Goal: Book appointment/travel/reservation

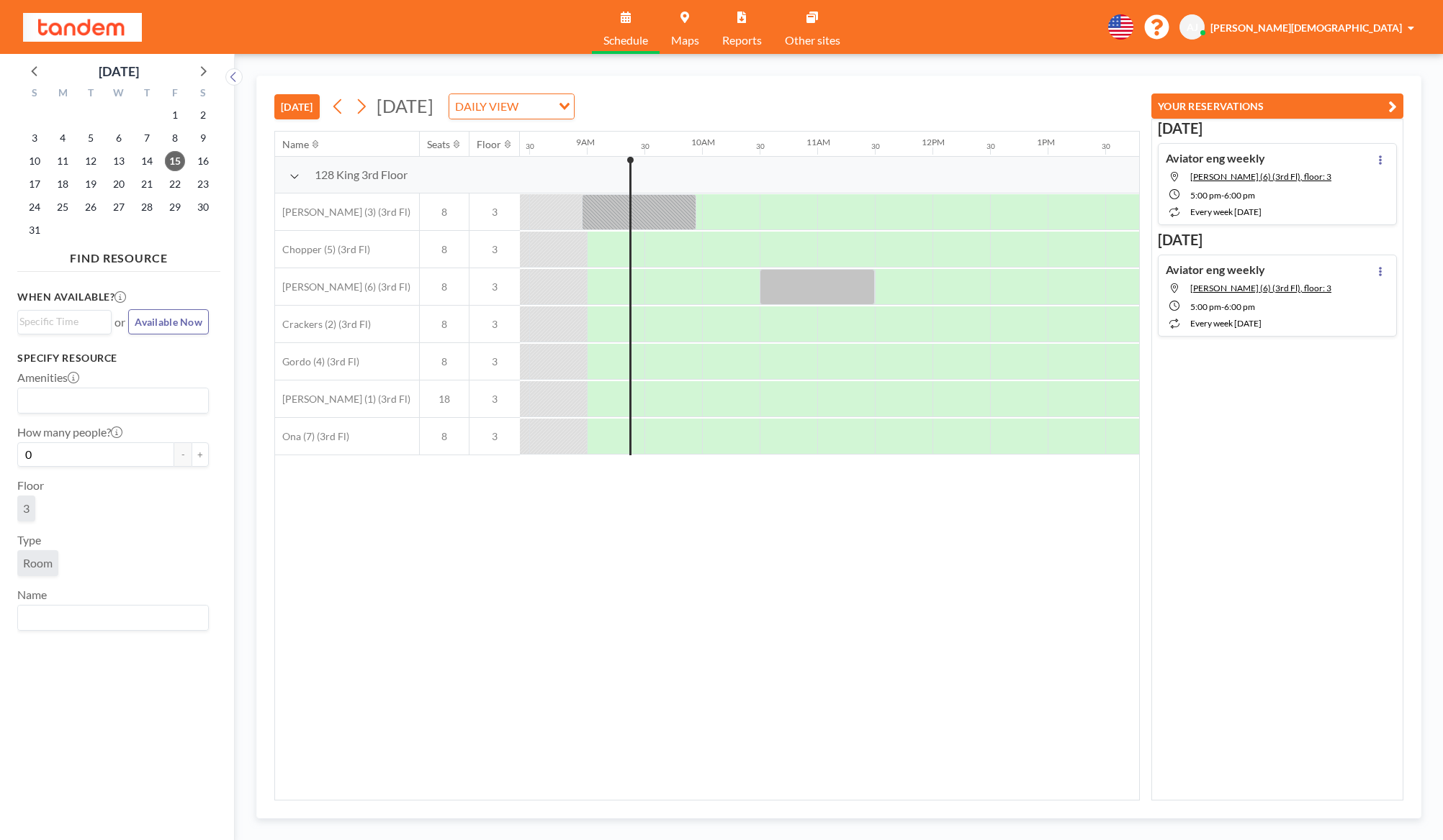
scroll to position [0, 979]
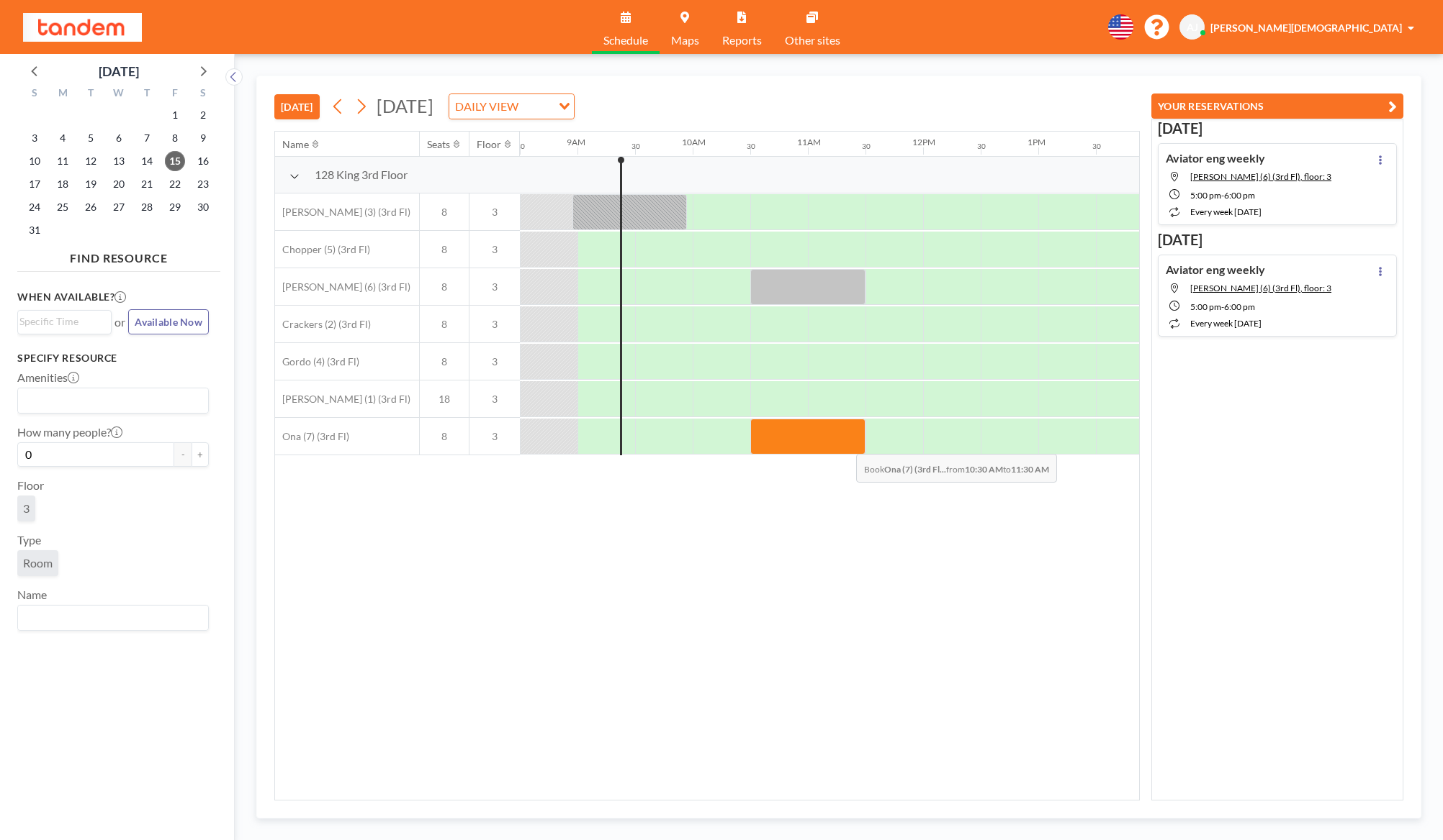
drag, startPoint x: 781, startPoint y: 442, endPoint x: 848, endPoint y: 443, distance: 67.0
click at [848, 443] on div at bounding box center [807, 436] width 115 height 36
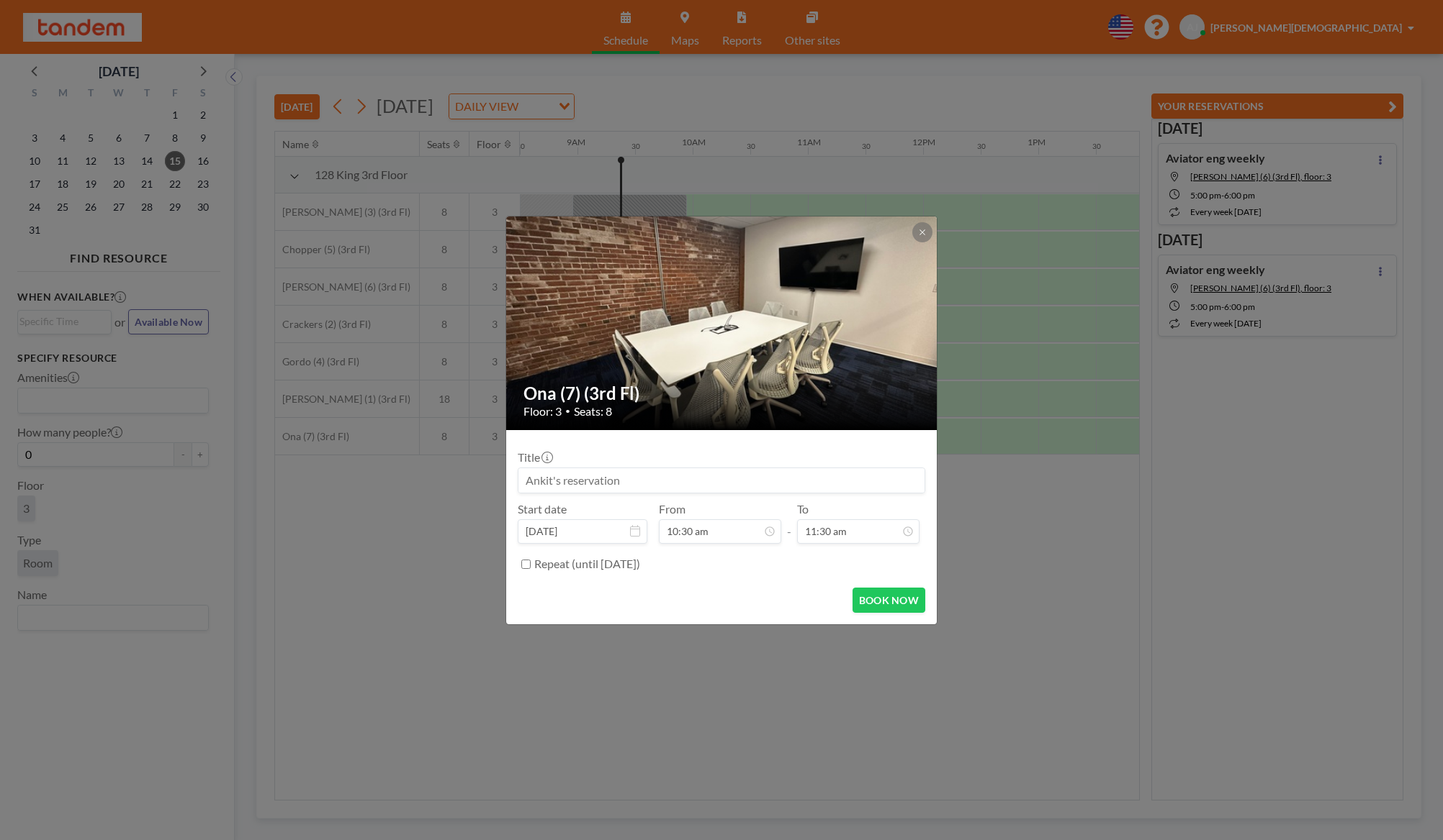
click at [817, 479] on input at bounding box center [721, 480] width 406 height 25
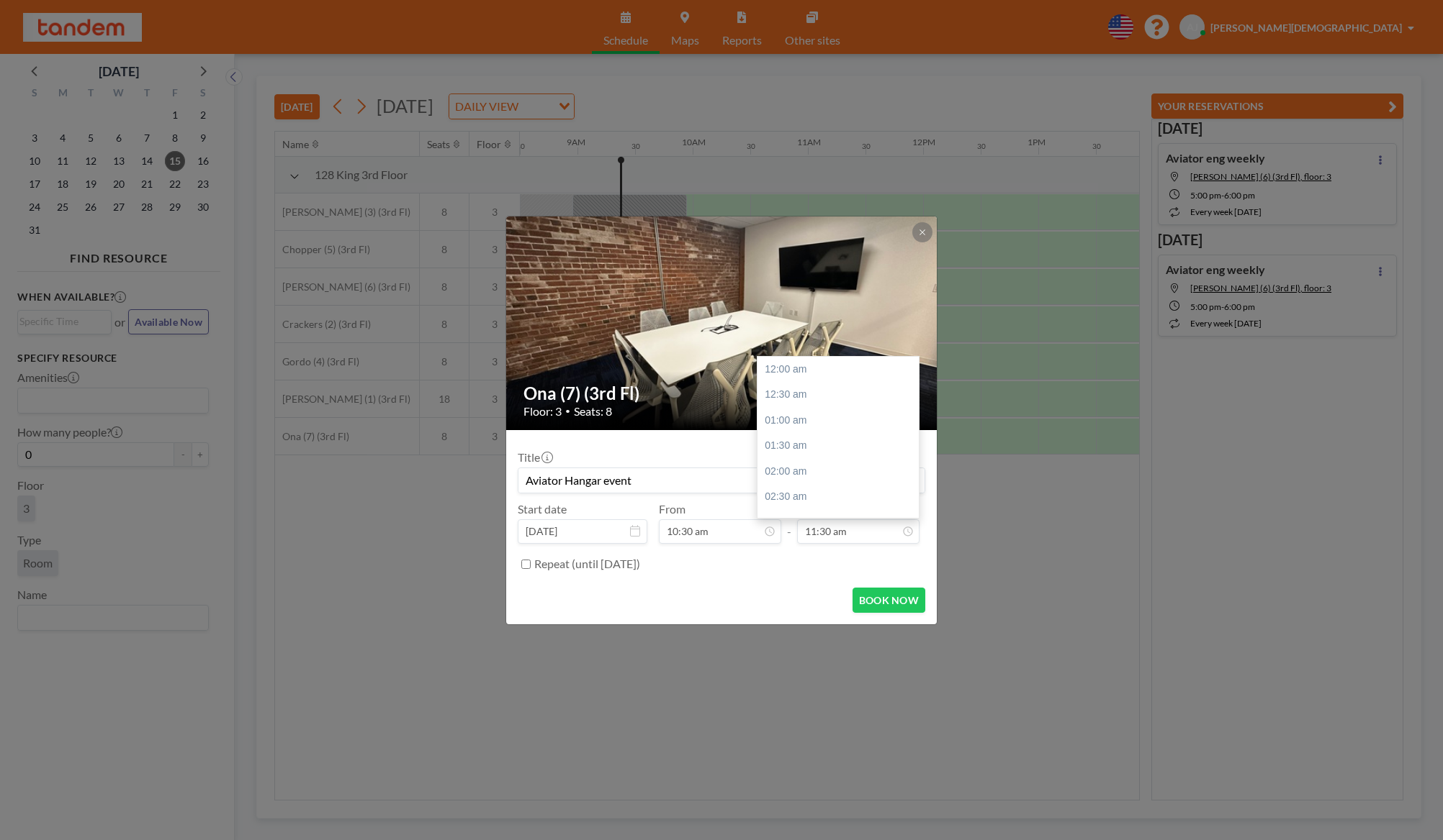
scroll to position [589, 0]
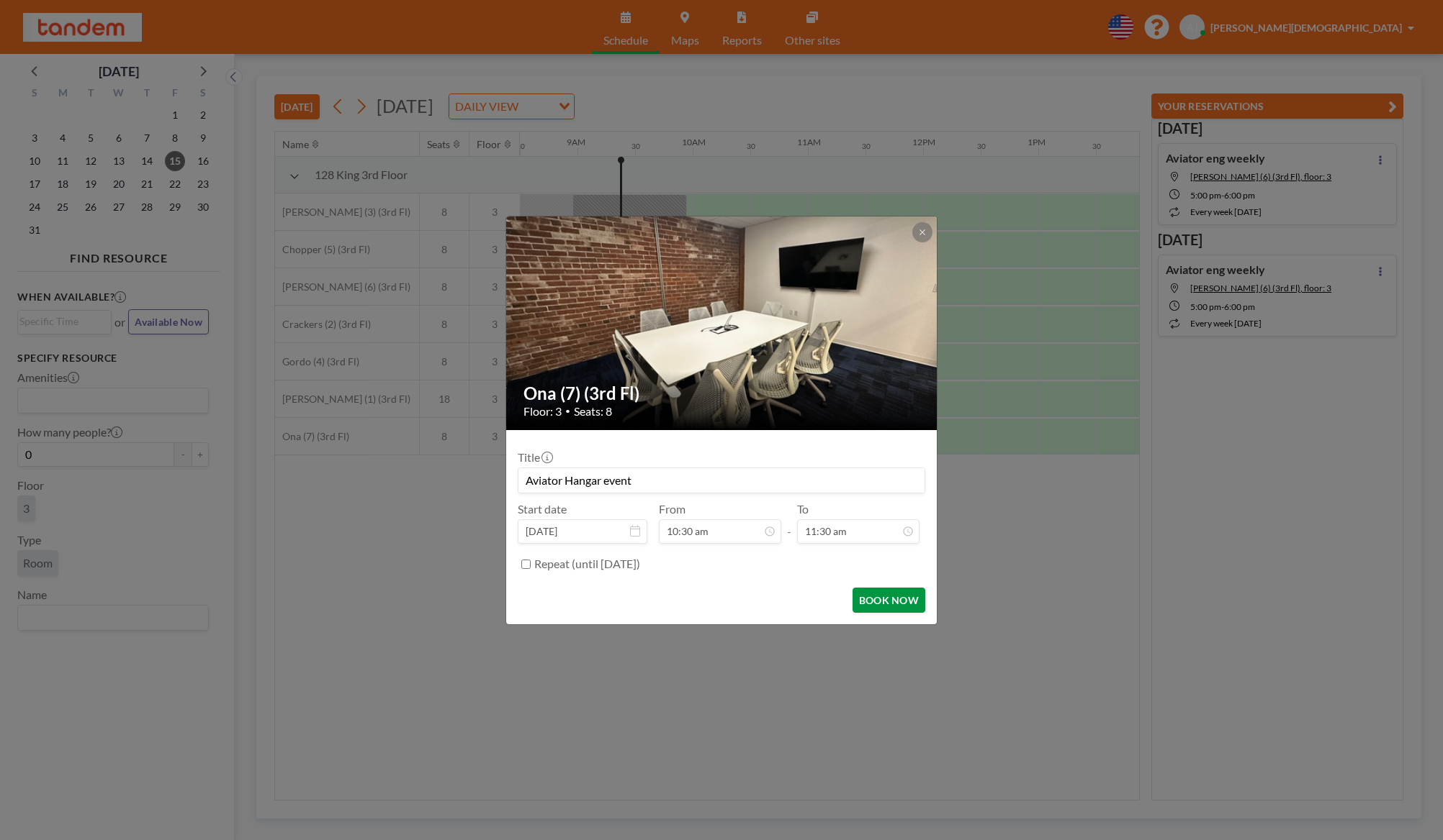
type input "Aviator Hangar event"
click at [896, 605] on button "BOOK NOW" at bounding box center [889, 600] width 73 height 26
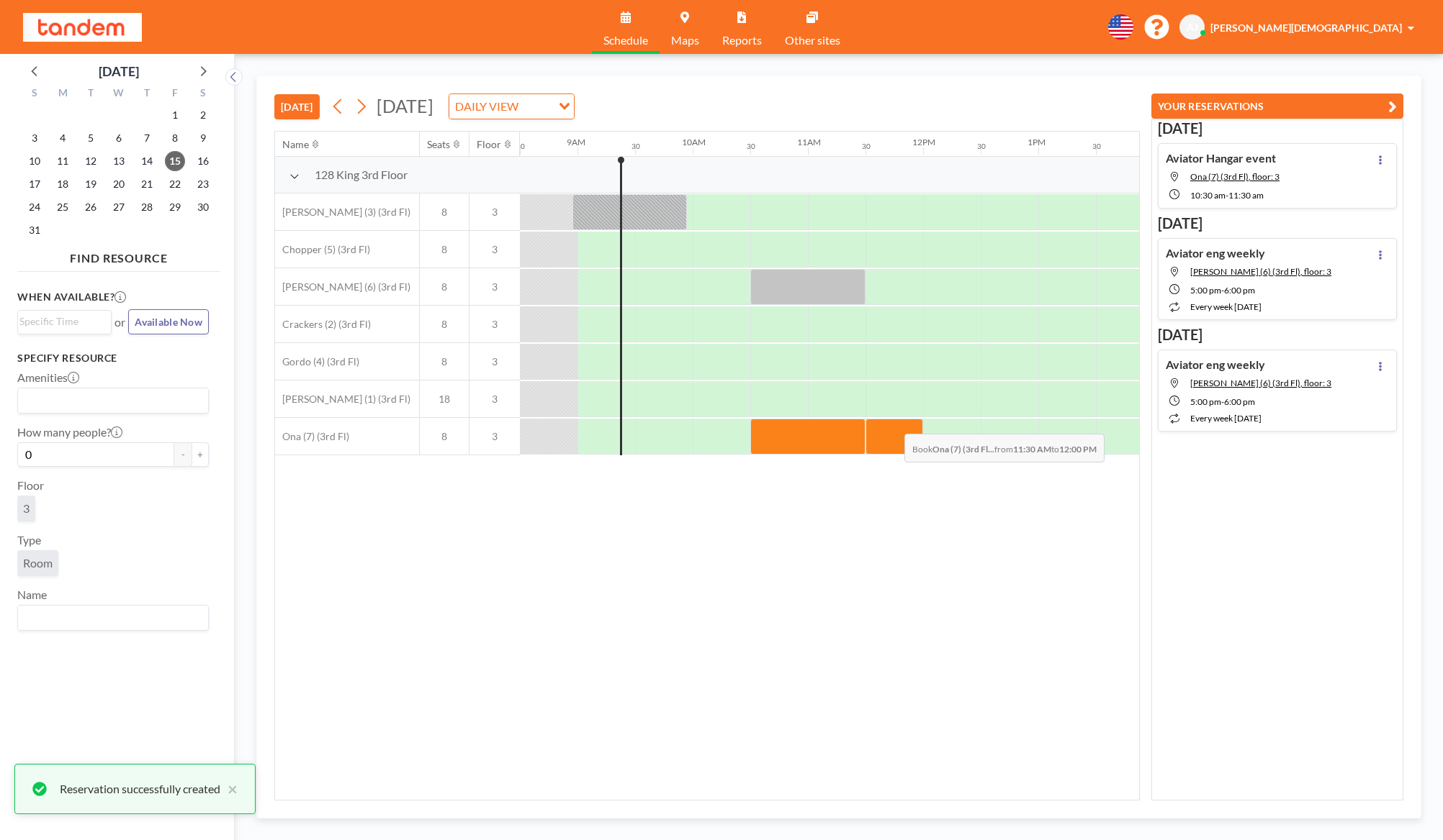
click at [893, 423] on div at bounding box center [894, 436] width 58 height 36
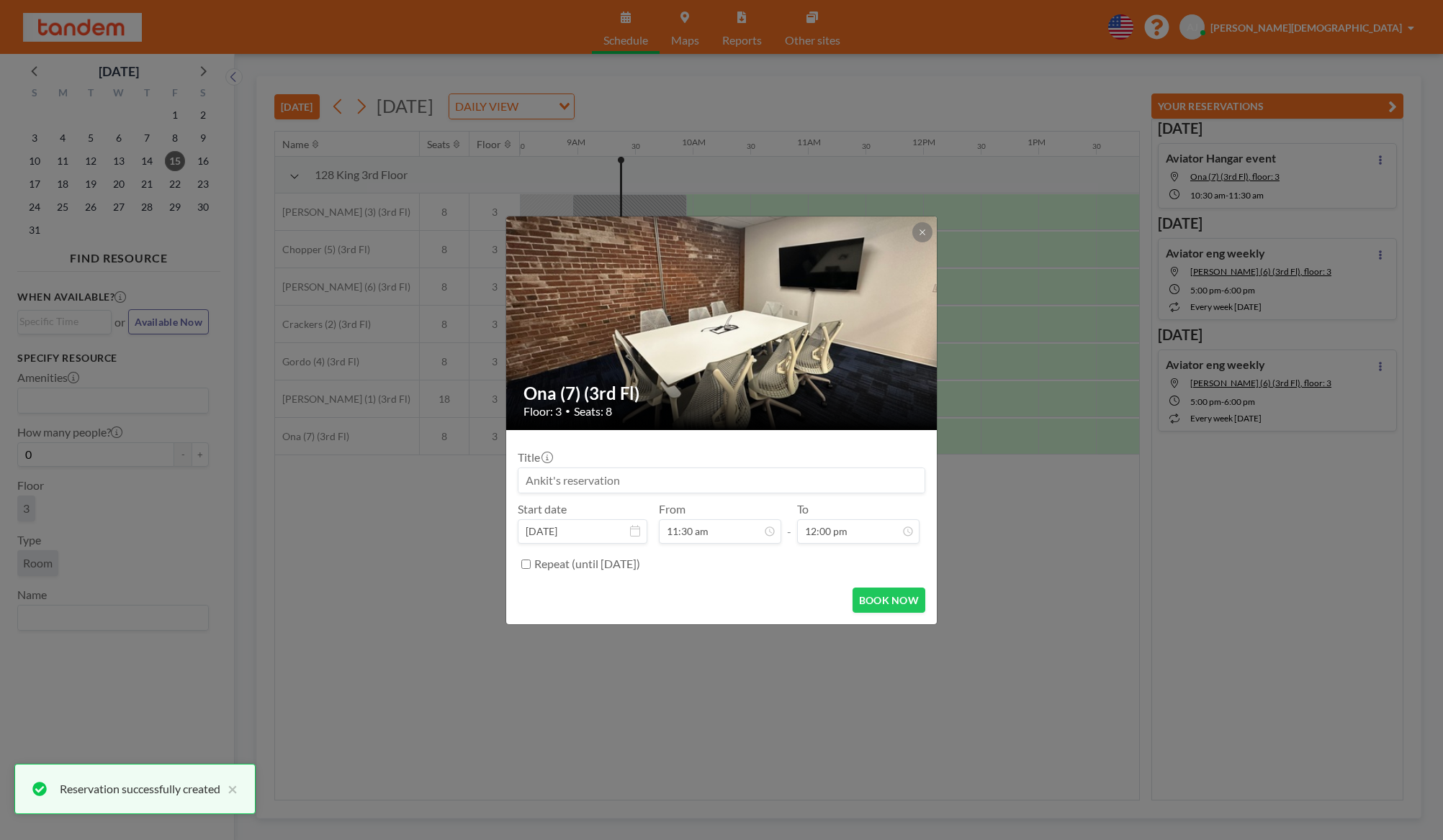
click at [836, 470] on input at bounding box center [721, 480] width 406 height 25
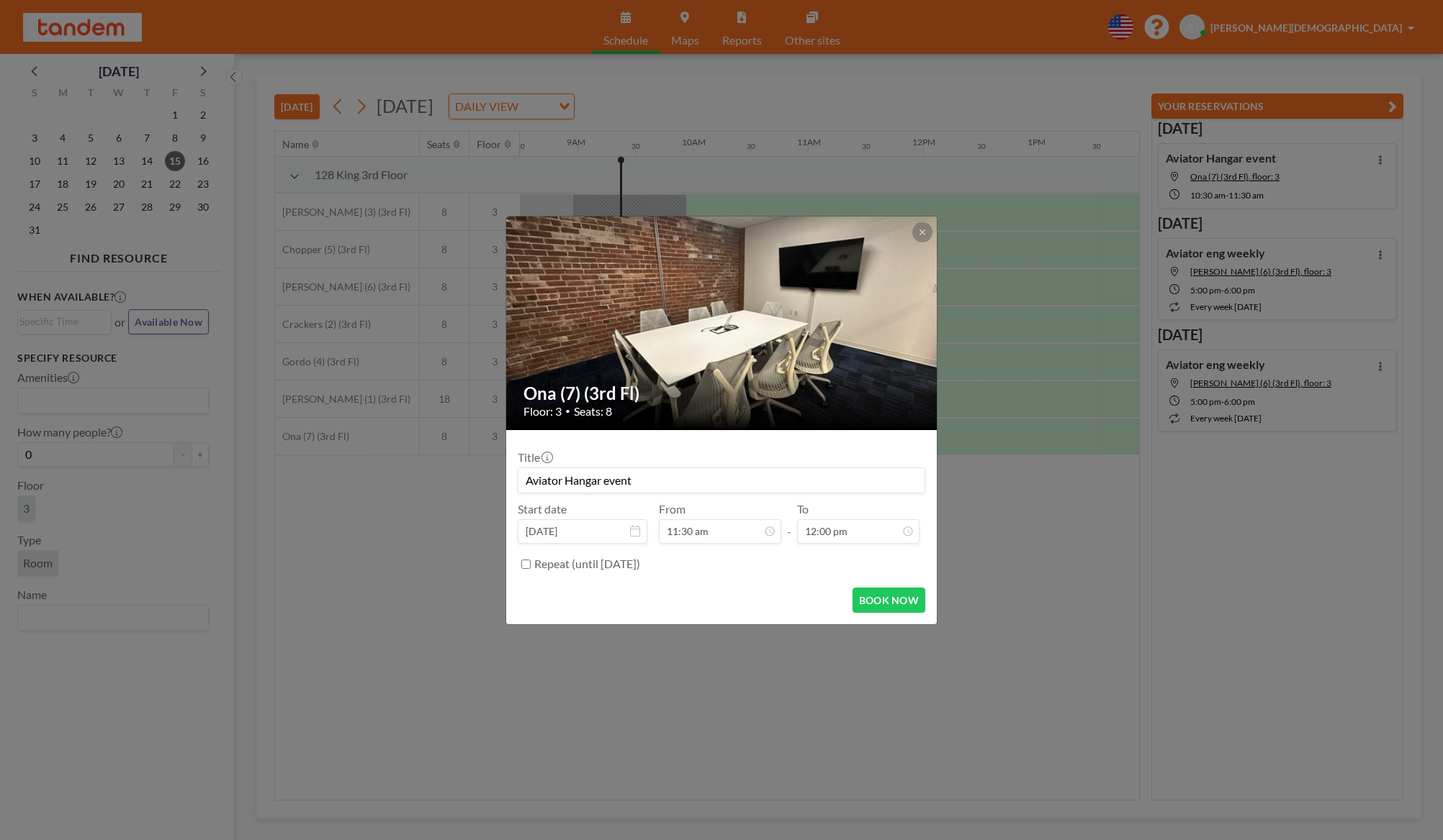
type input "Aviator Hangar event"
click at [929, 615] on form "Title Aviator Hangar event Start date [DATE] From 11:30 am - To 12:00 pm Repeat…" at bounding box center [722, 528] width 431 height 195
click at [913, 608] on button "BOOK NOW" at bounding box center [889, 600] width 73 height 26
